Goal: Navigation & Orientation: Find specific page/section

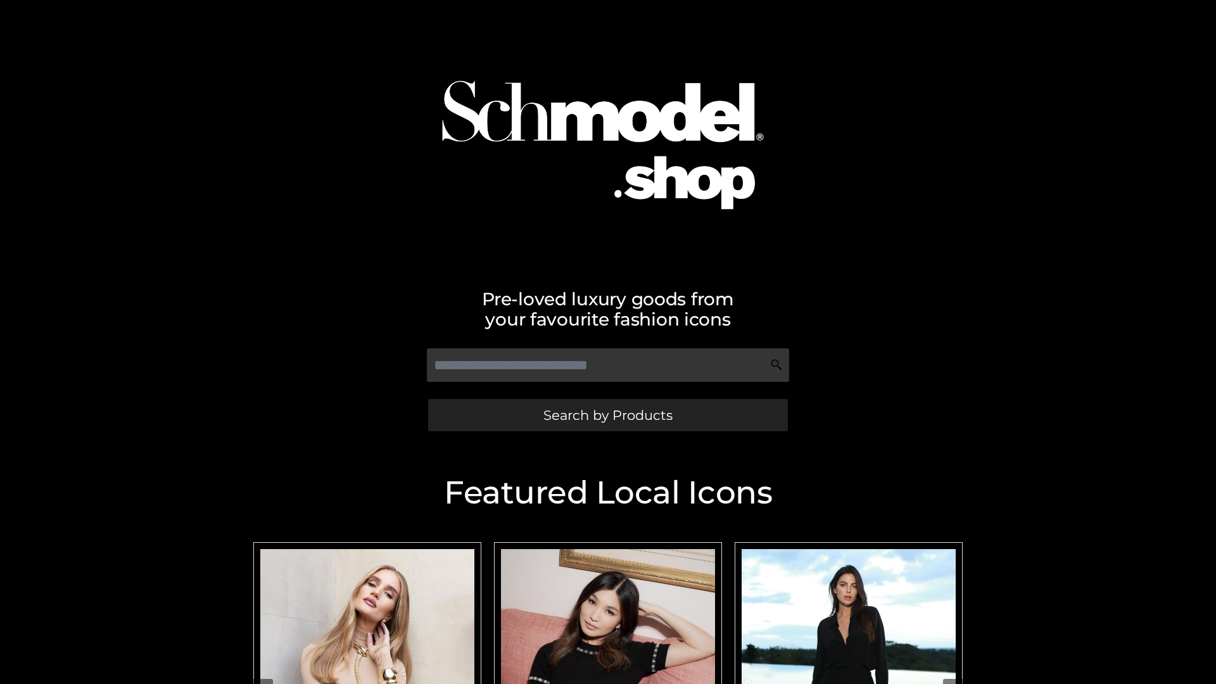
click at [607, 415] on span "Search by Products" at bounding box center [607, 415] width 129 height 13
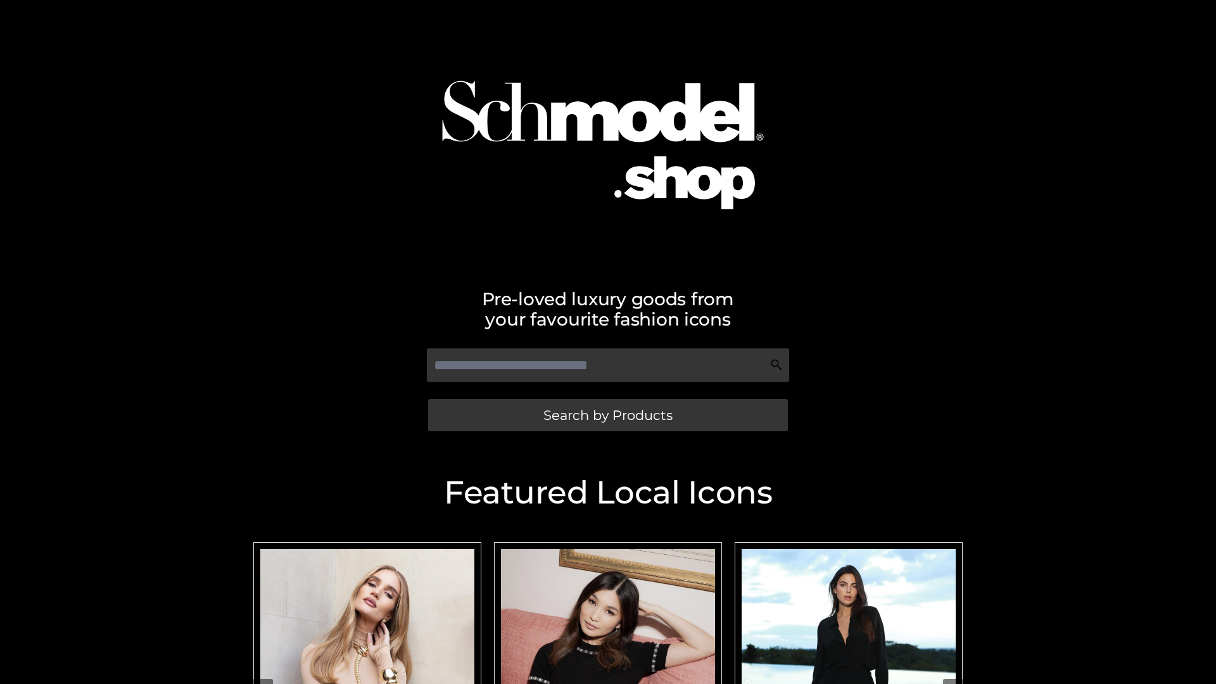
click at [607, 415] on span "Search by Products" at bounding box center [607, 415] width 129 height 13
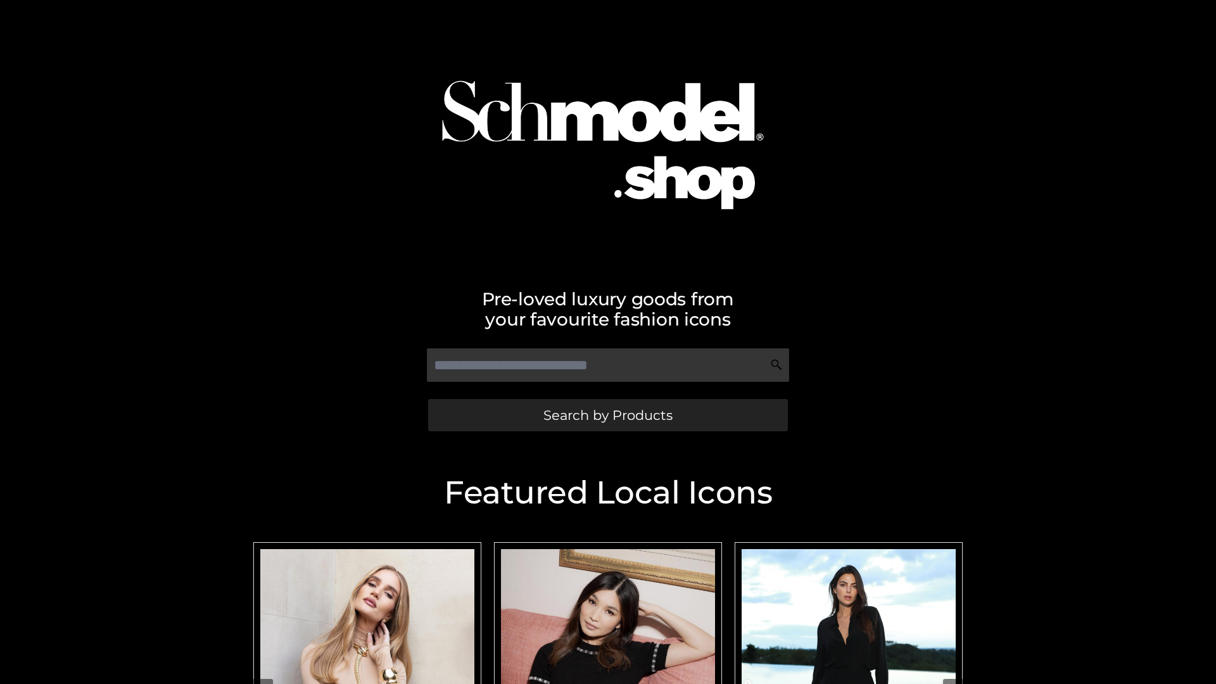
click at [607, 415] on span "Search by Products" at bounding box center [607, 415] width 129 height 13
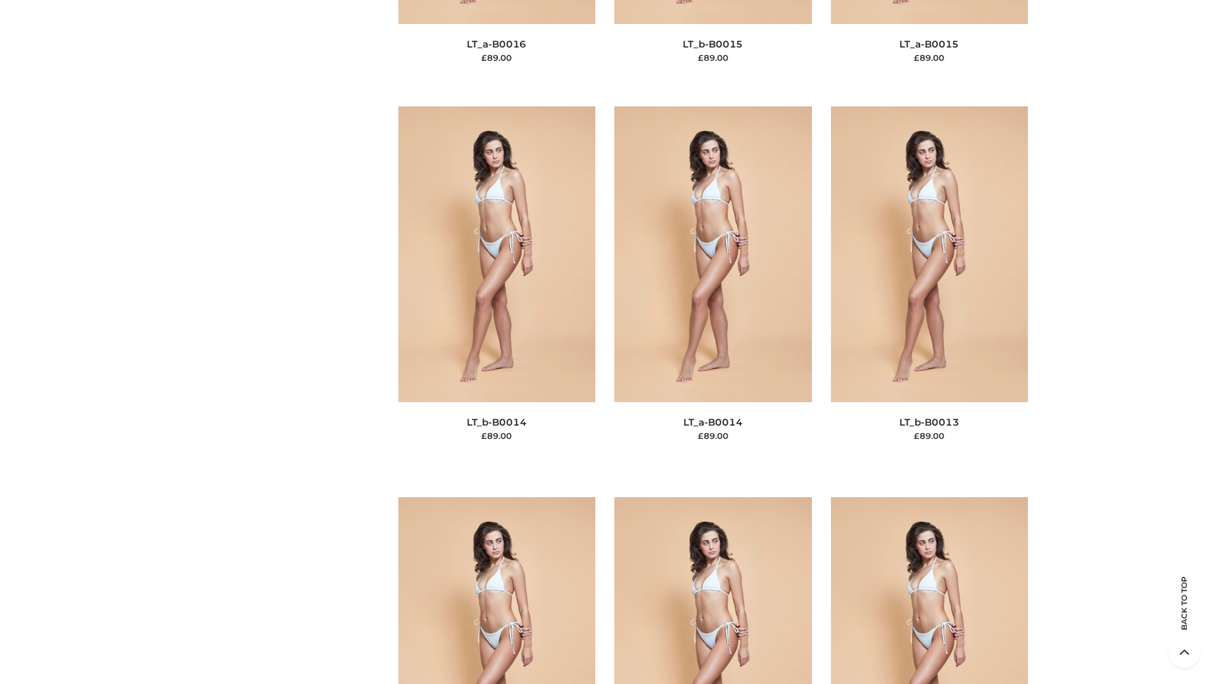
scroll to position [5688, 0]
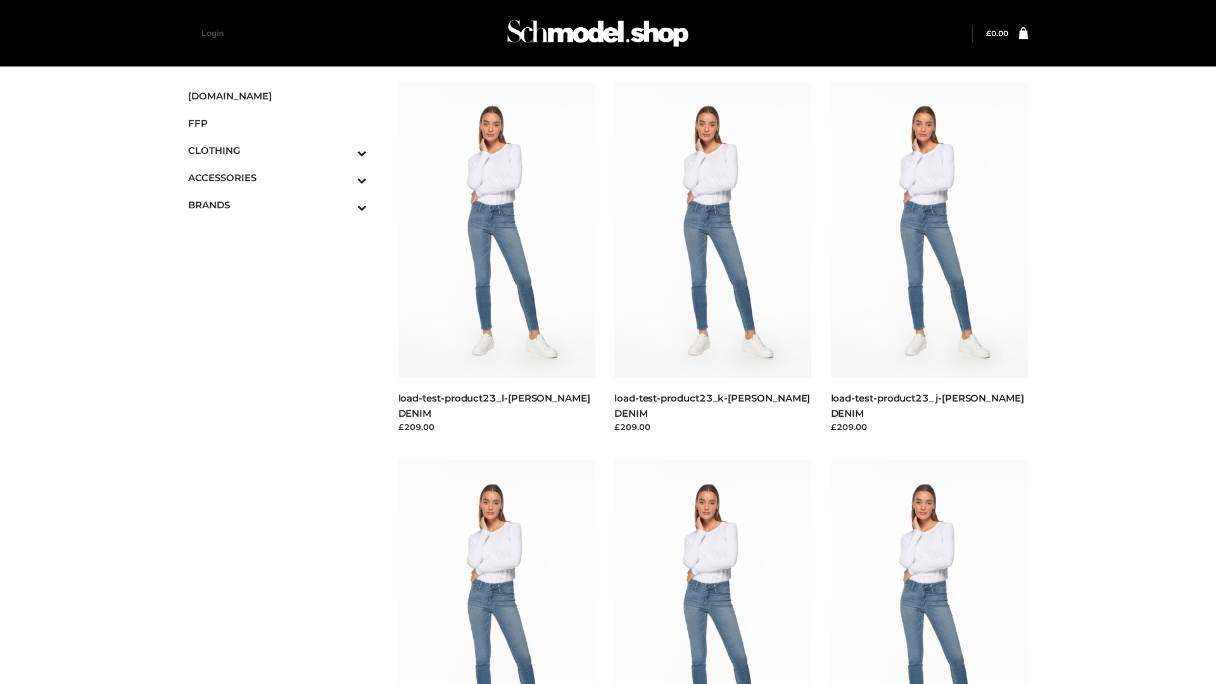
scroll to position [1111, 0]
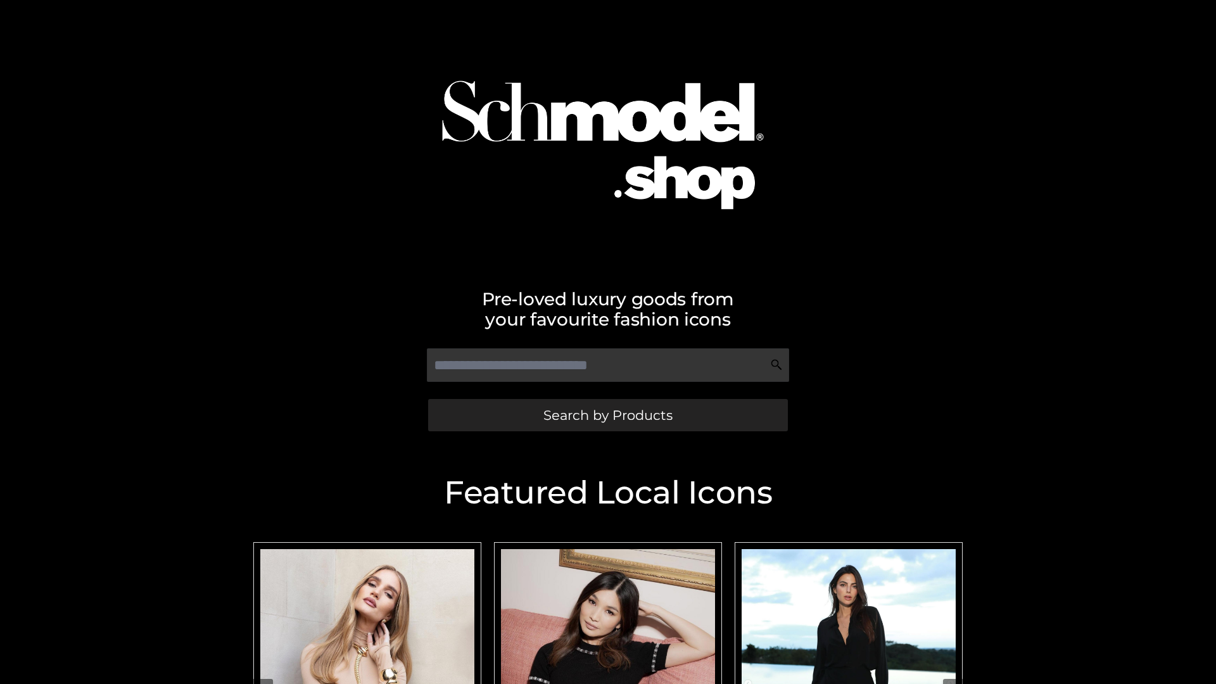
click at [607, 415] on span "Search by Products" at bounding box center [607, 415] width 129 height 13
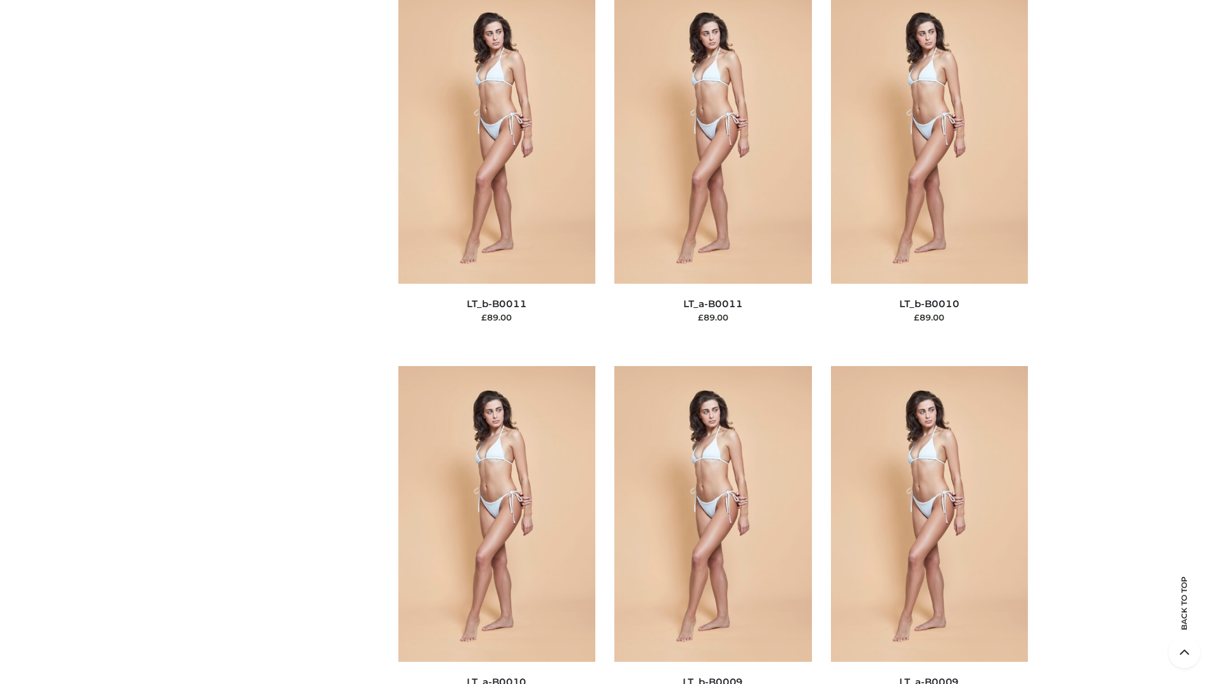
scroll to position [5688, 0]
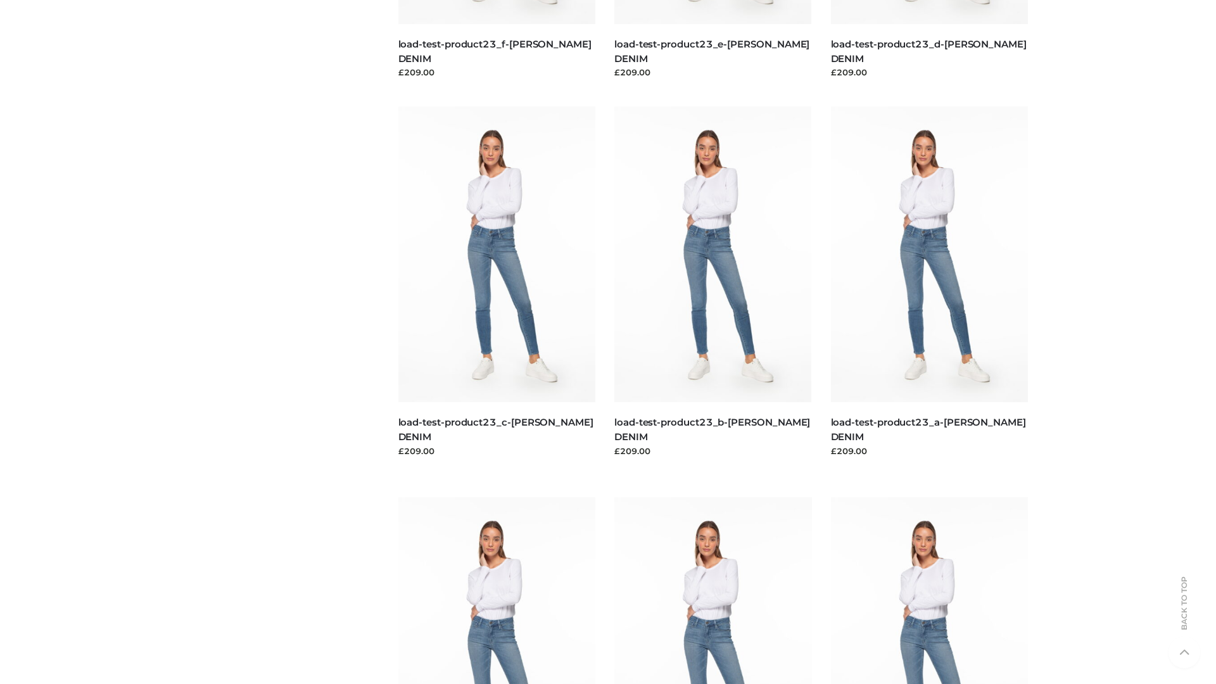
scroll to position [1111, 0]
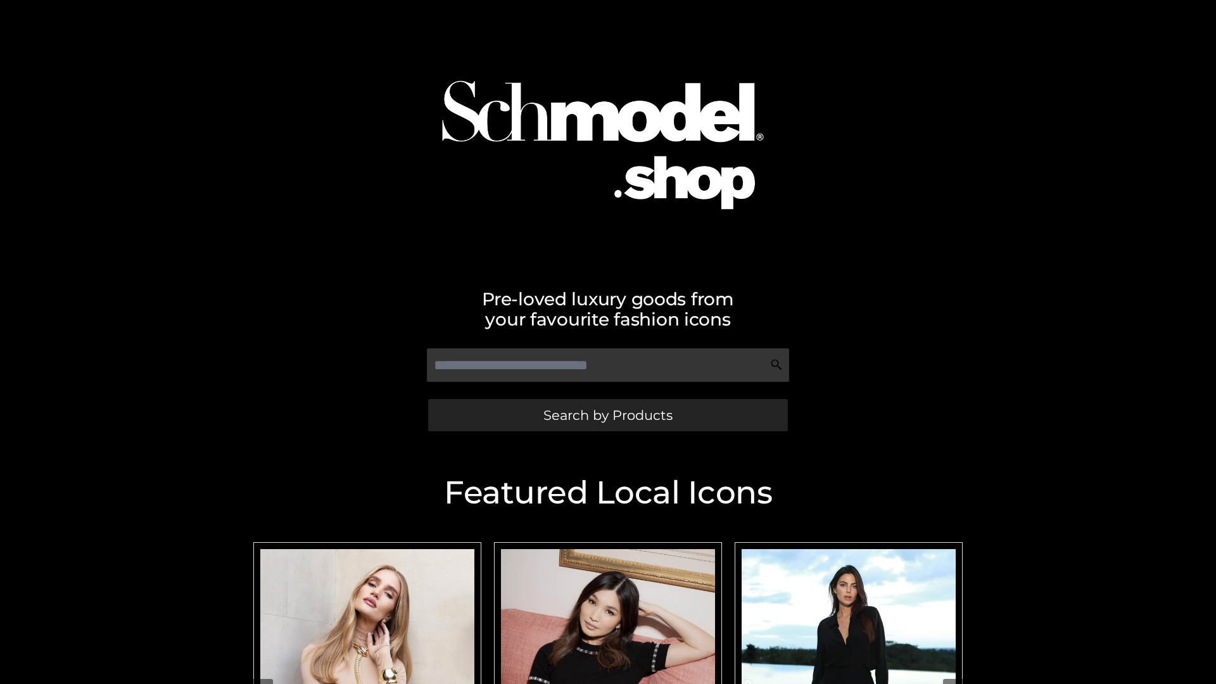
click at [607, 415] on span "Search by Products" at bounding box center [607, 415] width 129 height 13
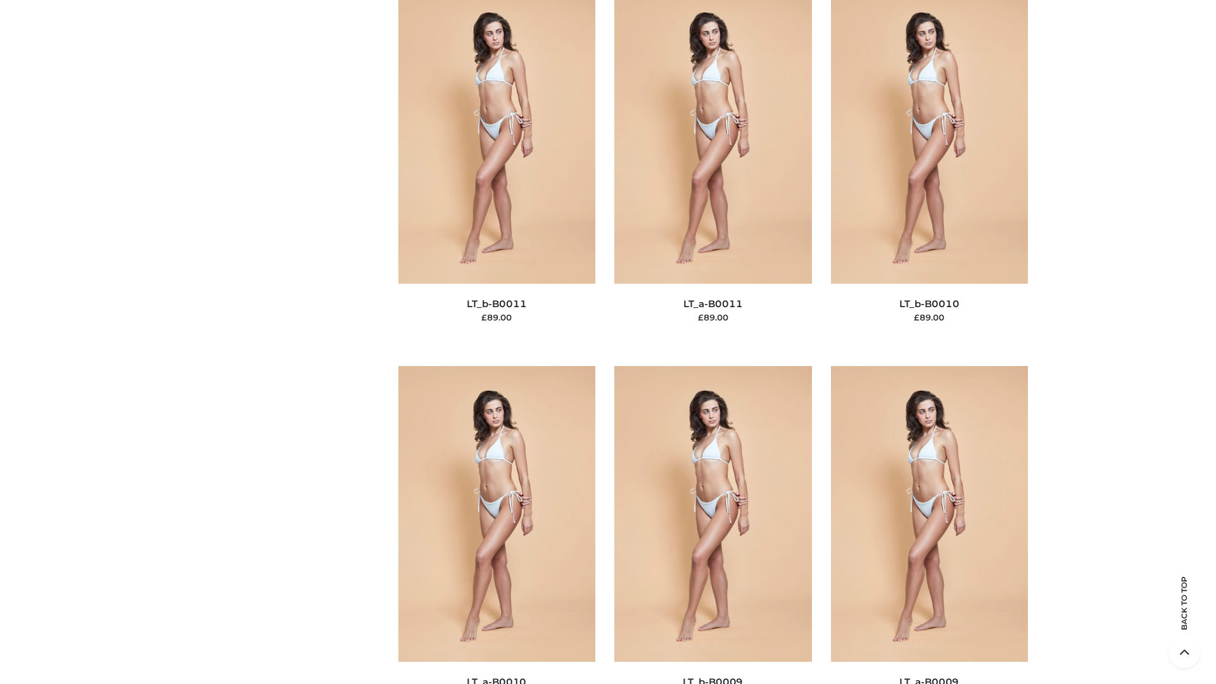
scroll to position [5688, 0]
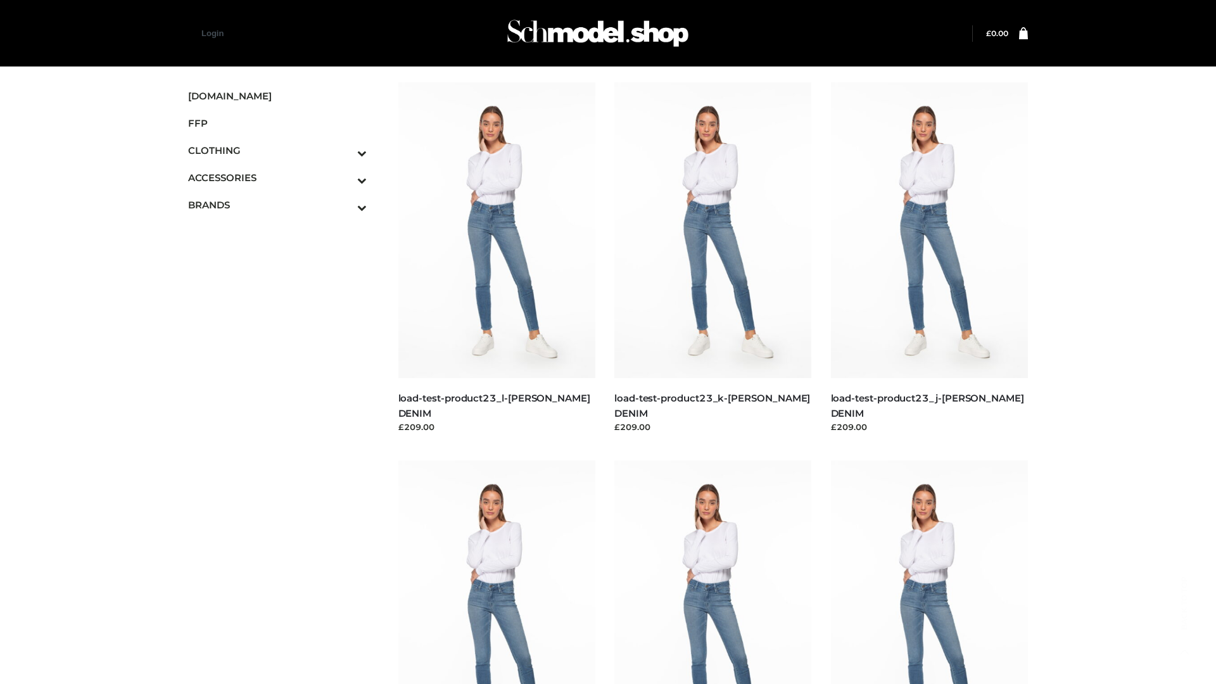
scroll to position [1111, 0]
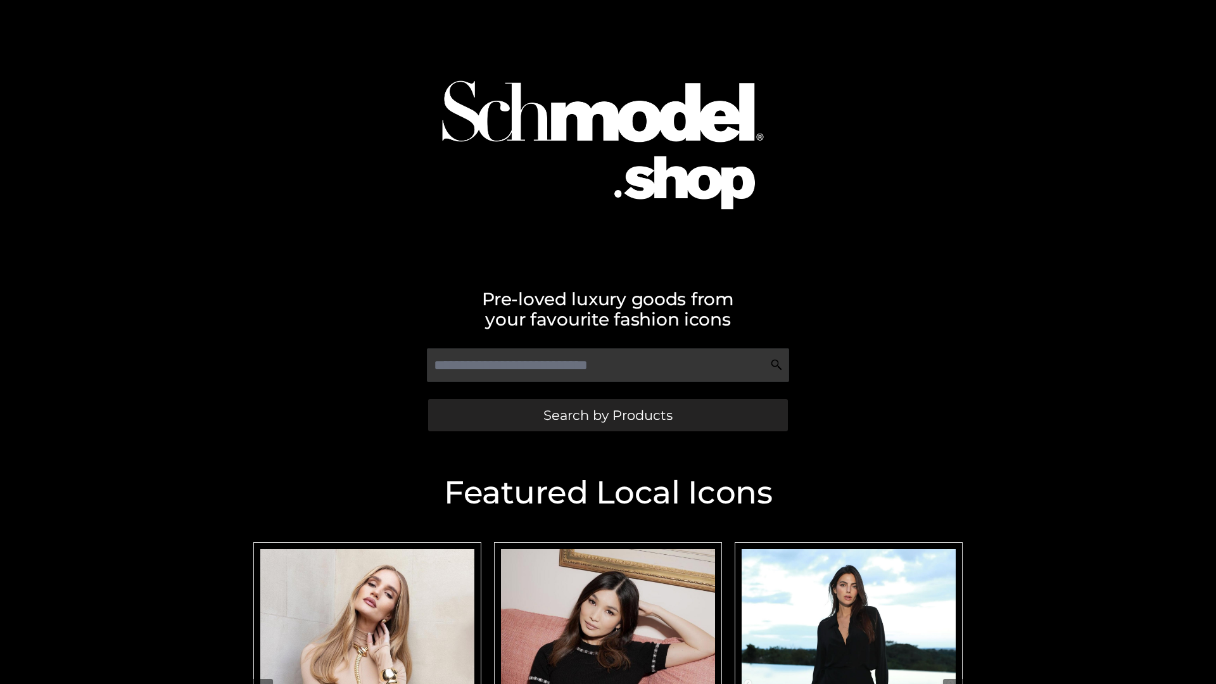
click at [607, 415] on span "Search by Products" at bounding box center [607, 415] width 129 height 13
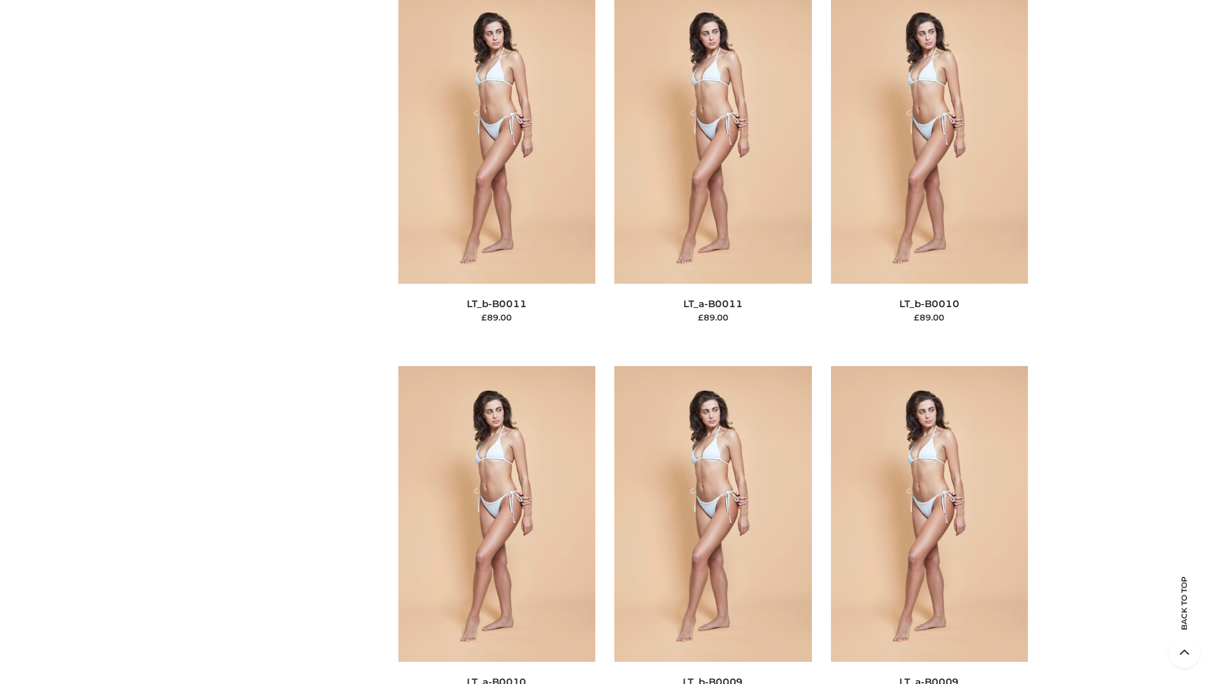
scroll to position [5688, 0]
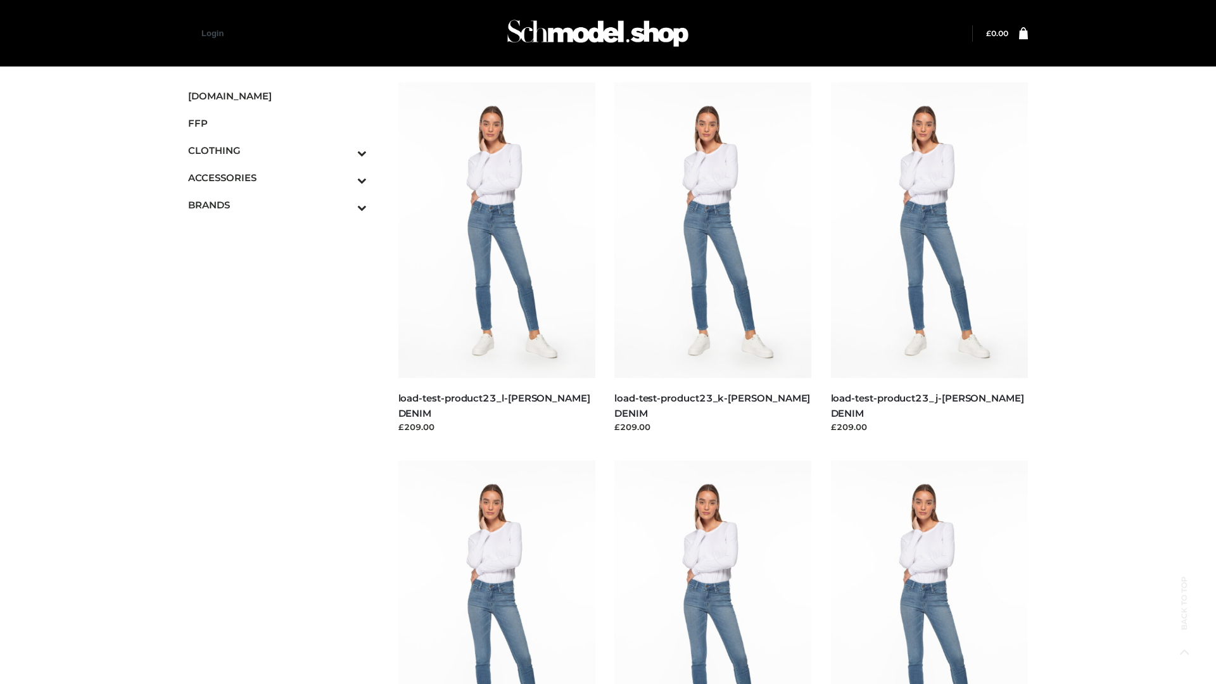
scroll to position [1111, 0]
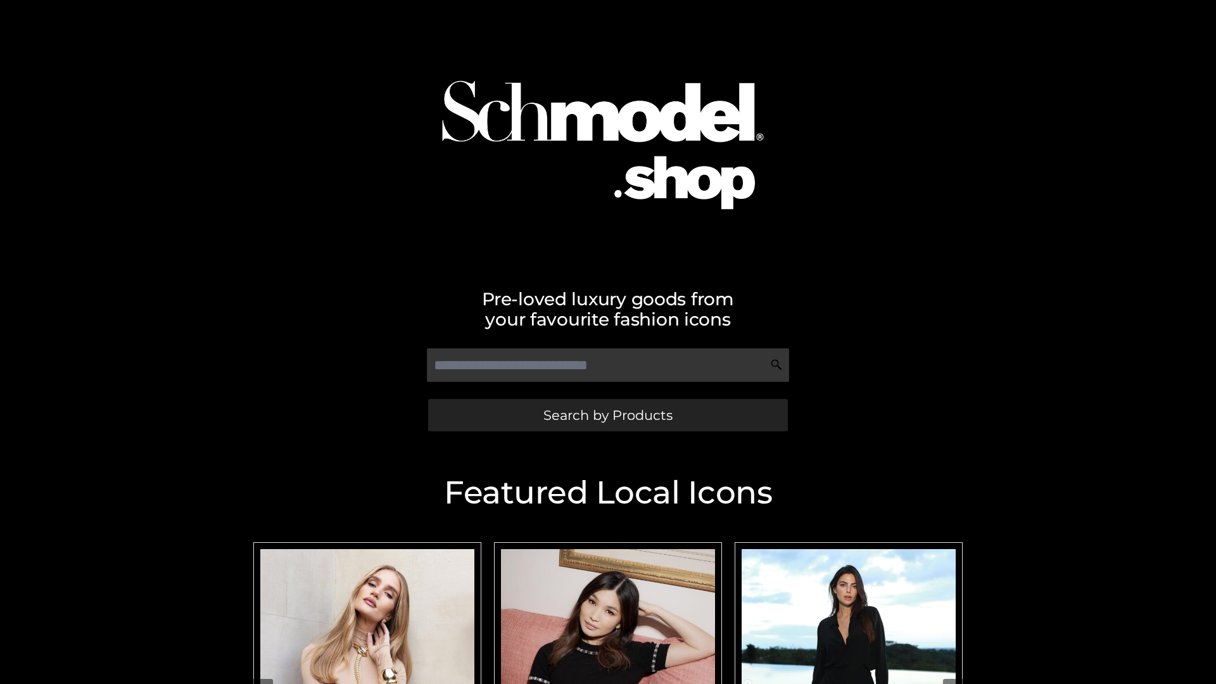
click at [607, 415] on span "Search by Products" at bounding box center [607, 415] width 129 height 13
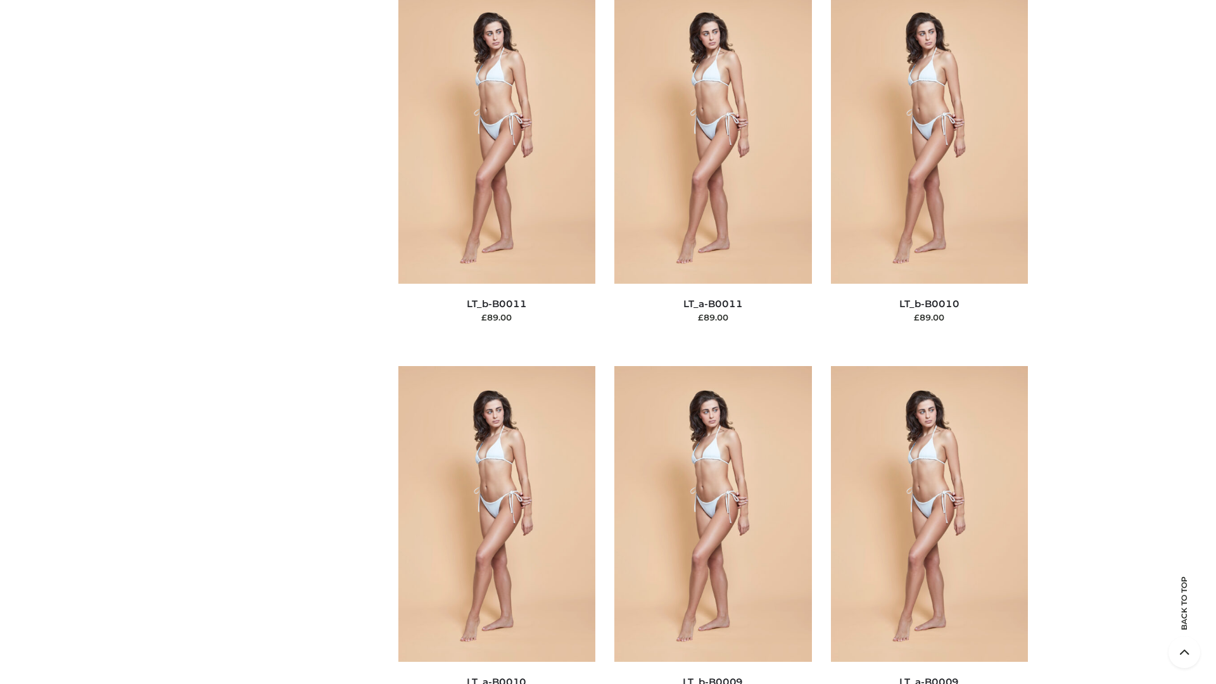
scroll to position [5688, 0]
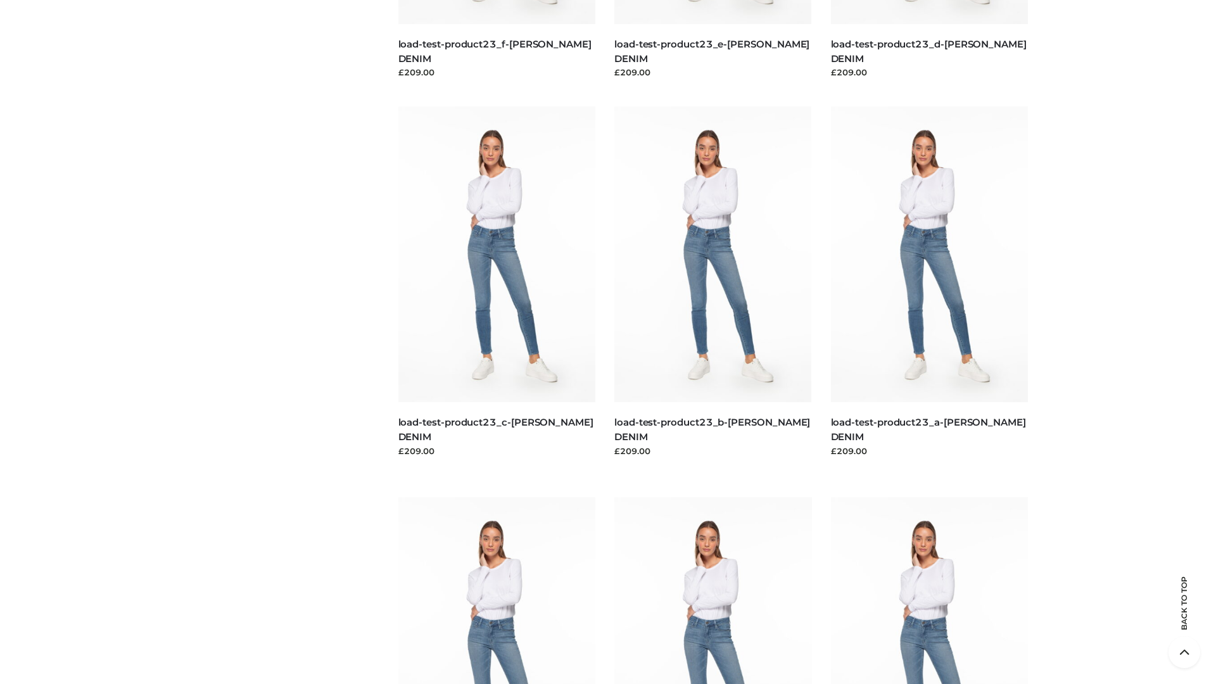
scroll to position [1111, 0]
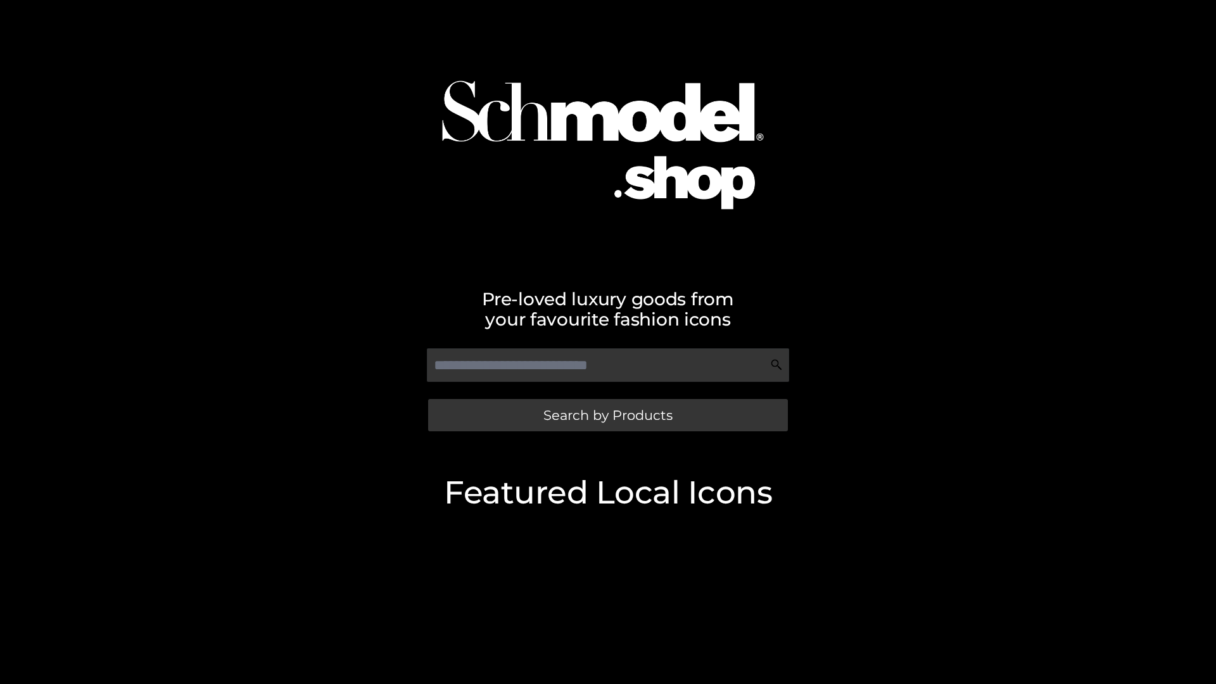
click at [607, 415] on span "Search by Products" at bounding box center [607, 415] width 129 height 13
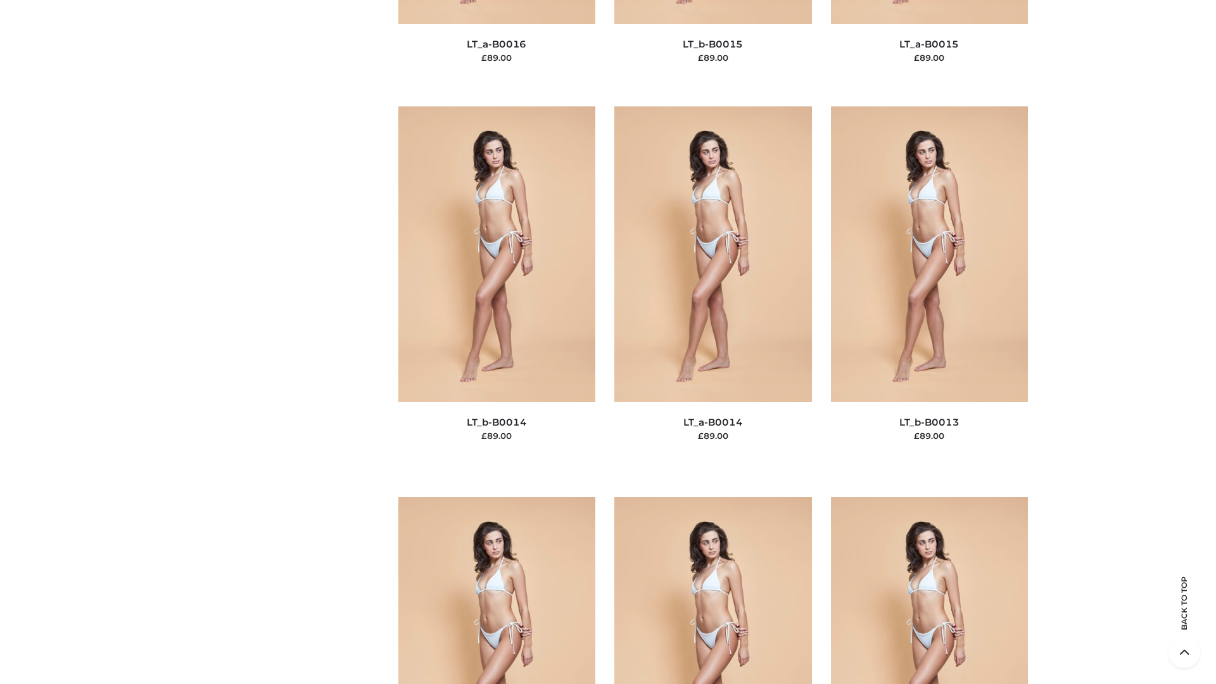
scroll to position [4505, 0]
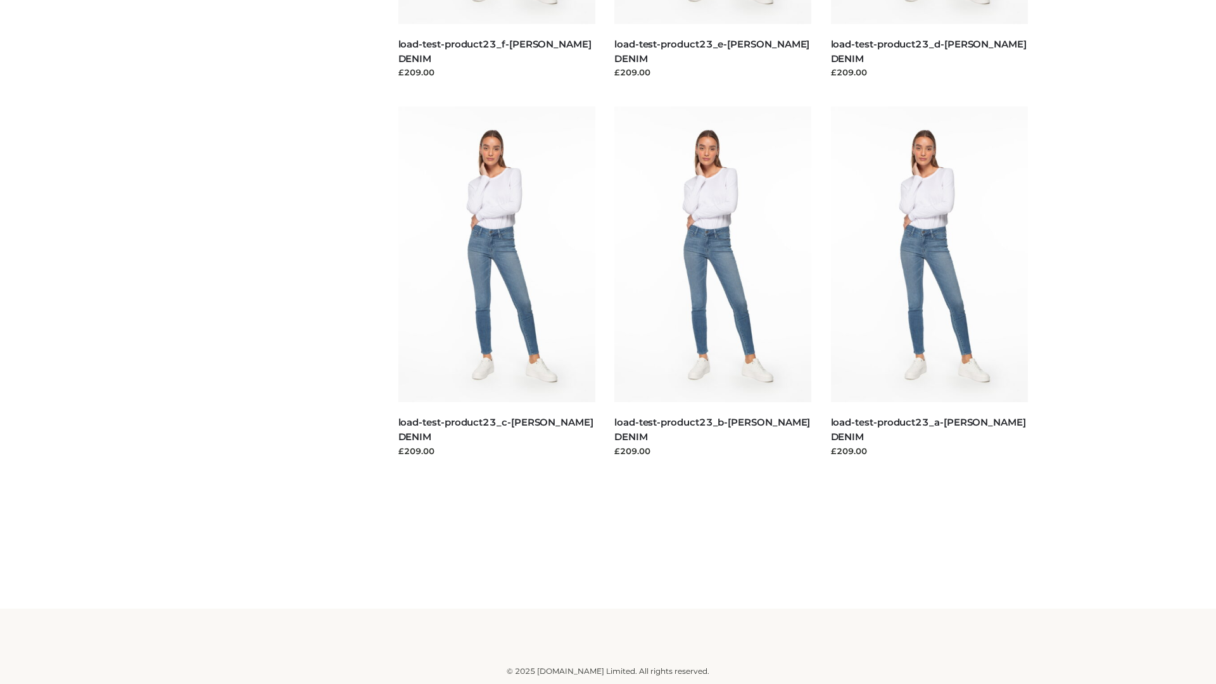
scroll to position [1111, 0]
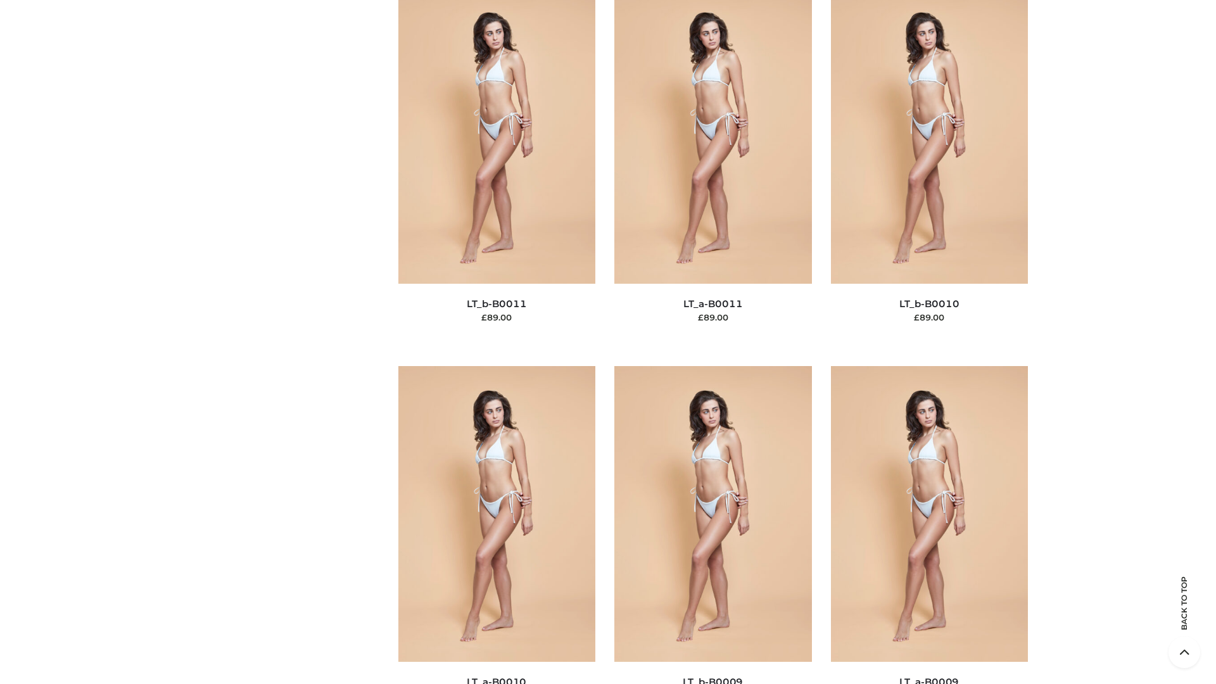
scroll to position [5688, 0]
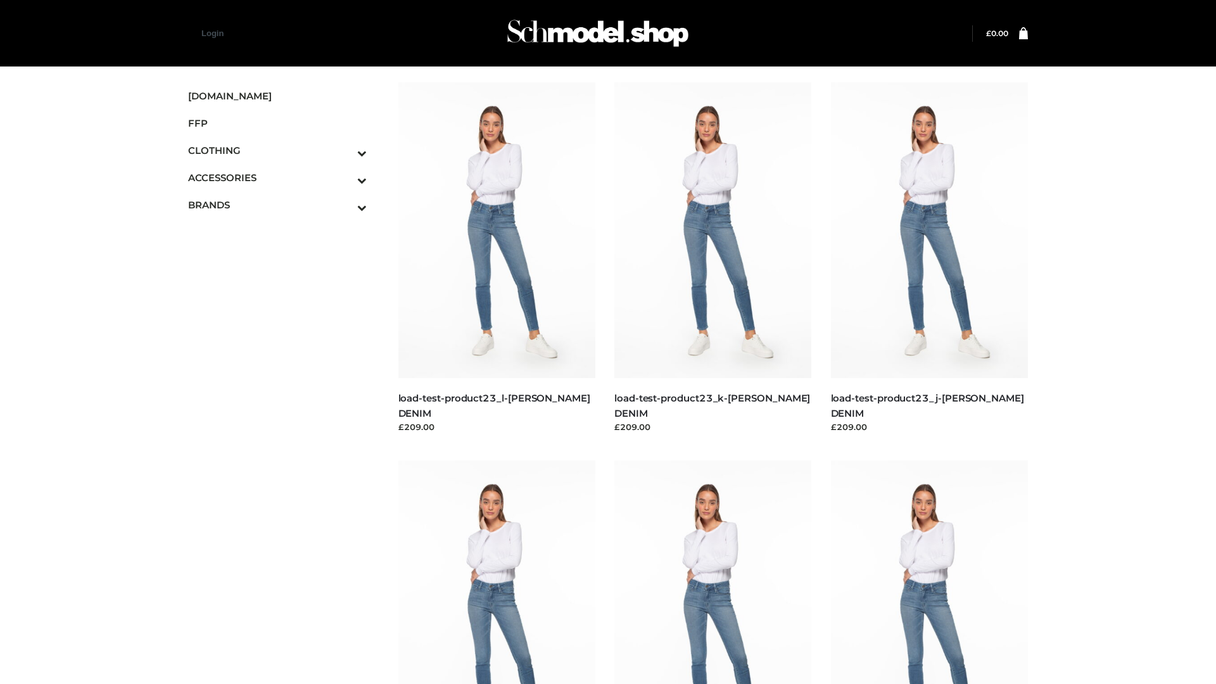
scroll to position [1111, 0]
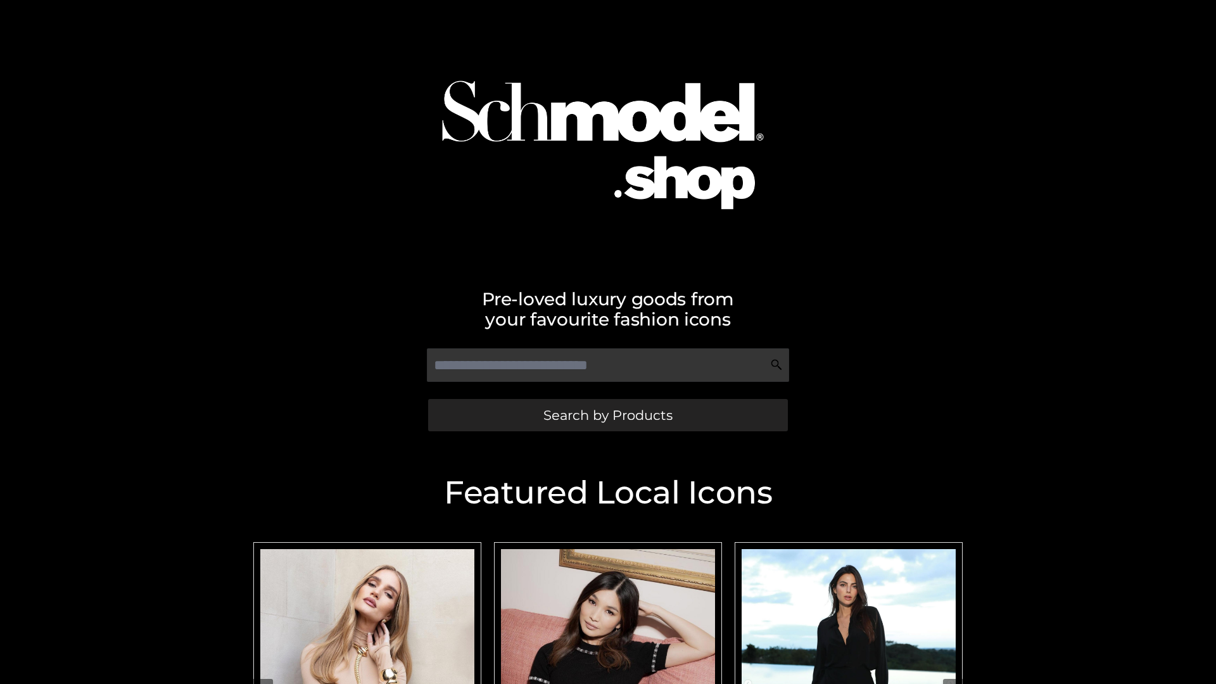
click at [607, 415] on span "Search by Products" at bounding box center [607, 415] width 129 height 13
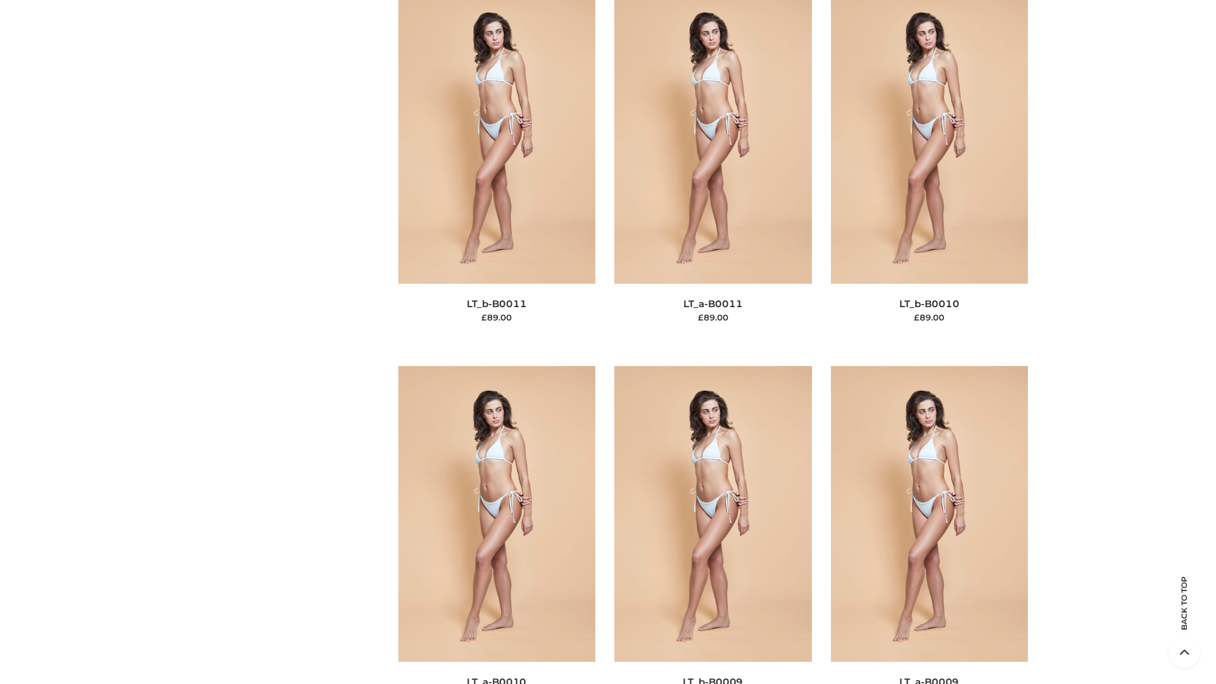
scroll to position [5688, 0]
